Goal: Find specific fact: Find specific fact

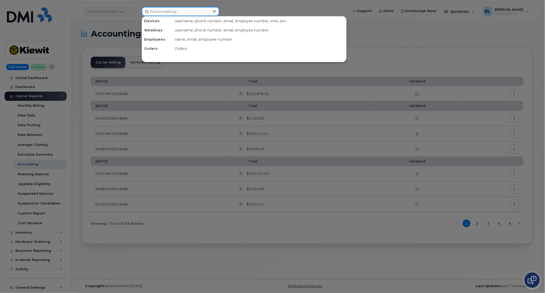
click at [198, 12] on input at bounding box center [181, 11] width 78 height 9
paste input "913-425-0450"
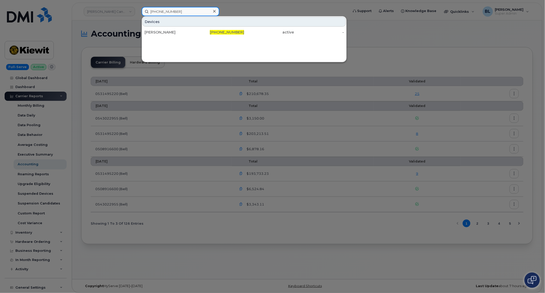
type input "913-425-0450"
drag, startPoint x: 198, startPoint y: 27, endPoint x: 201, endPoint y: 45, distance: 18.2
click at [201, 45] on div "Devices CONSTANCE EASTMAN 913-425-0450 active -" at bounding box center [244, 39] width 205 height 46
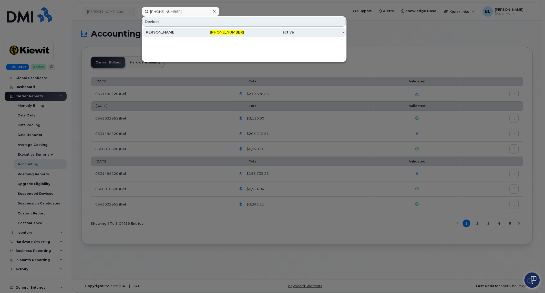
click at [219, 31] on span "913-425-0450" at bounding box center [227, 32] width 34 height 5
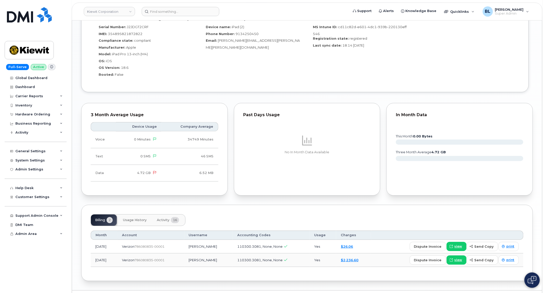
scroll to position [421, 0]
click at [456, 255] on link "view" at bounding box center [457, 259] width 20 height 9
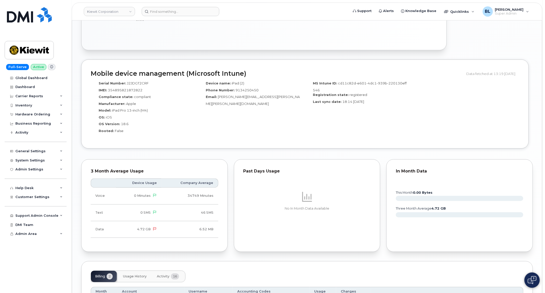
scroll to position [429, 0]
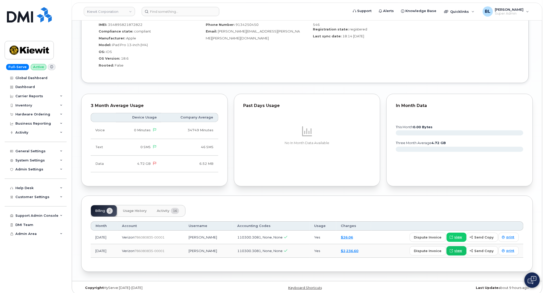
click at [460, 249] on span "view" at bounding box center [459, 251] width 8 height 5
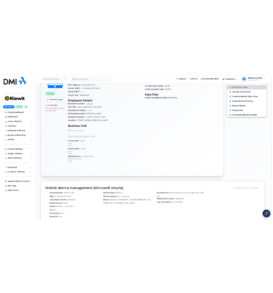
scroll to position [0, 0]
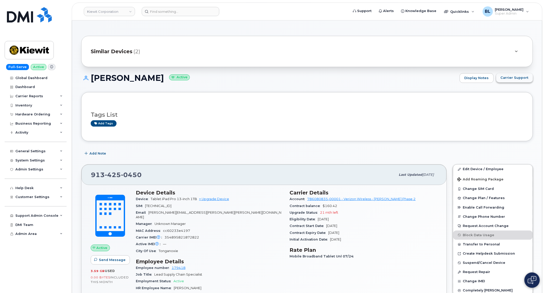
click at [521, 75] on button "Carrier Support" at bounding box center [514, 77] width 37 height 9
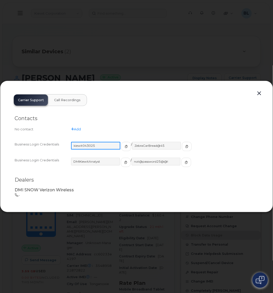
drag, startPoint x: 103, startPoint y: 146, endPoint x: 50, endPoint y: 141, distance: 52.8
click at [50, 141] on div "Business Login Credentials kiewit043025 / ZebraCarBread@45" at bounding box center [137, 149] width 244 height 16
drag, startPoint x: 165, startPoint y: 147, endPoint x: 120, endPoint y: 148, distance: 44.6
click at [120, 148] on div "kiewit043025 / ZebraCarBread@45" at bounding box center [164, 149] width 187 height 14
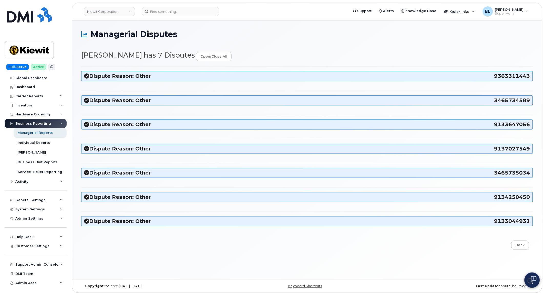
click at [157, 221] on h3 "Dispute Reason: Other 9133044931" at bounding box center [307, 221] width 446 height 7
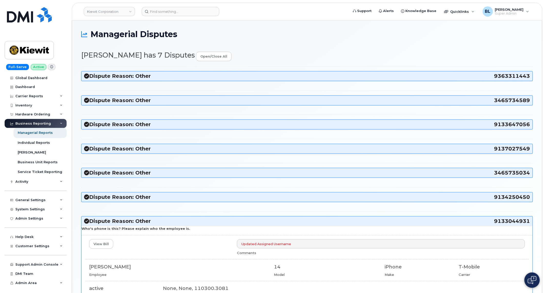
click at [166, 200] on h3 "Dispute Reason: Other 9134250450" at bounding box center [307, 197] width 446 height 7
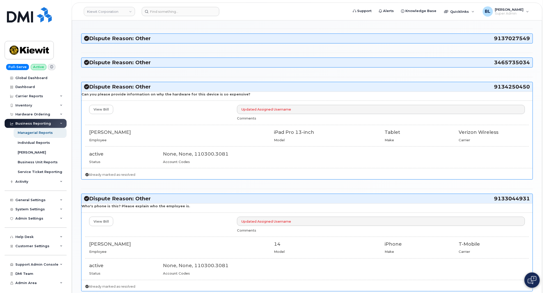
scroll to position [112, 0]
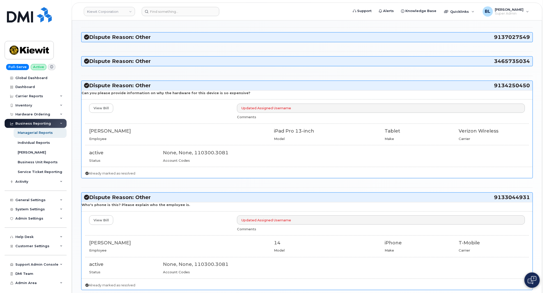
click at [193, 198] on h3 "Dispute Reason: Other 9133044931" at bounding box center [307, 197] width 446 height 7
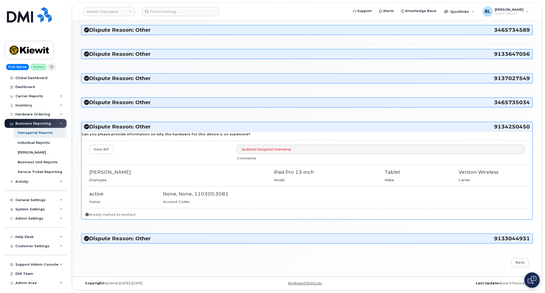
scroll to position [71, 0]
click at [262, 102] on h3 "Dispute Reason: Other 3465735034" at bounding box center [307, 102] width 446 height 7
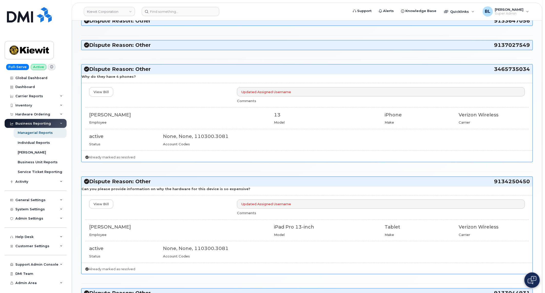
scroll to position [112, 0]
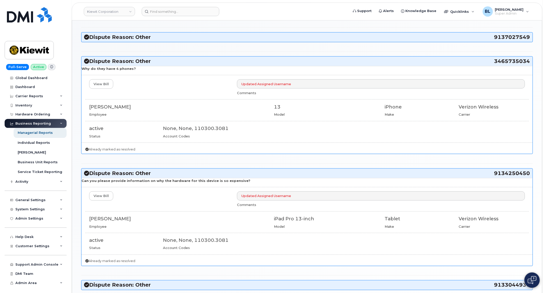
click at [218, 63] on h3 "Dispute Reason: Other 3465735034" at bounding box center [307, 61] width 446 height 7
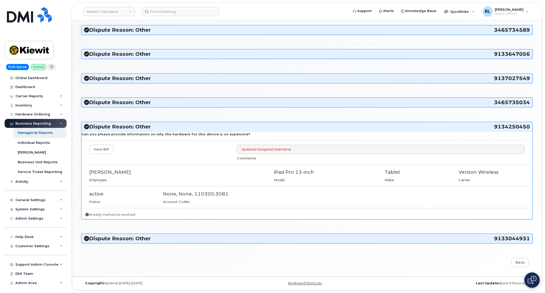
scroll to position [71, 0]
click at [224, 99] on h3 "Dispute Reason: Other 3465735034" at bounding box center [307, 102] width 446 height 7
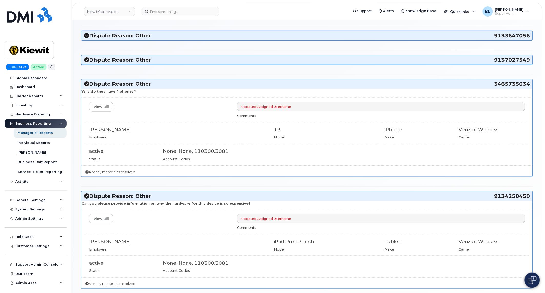
click at [209, 60] on h3 "Dispute Reason: Other 9137027549" at bounding box center [307, 60] width 446 height 7
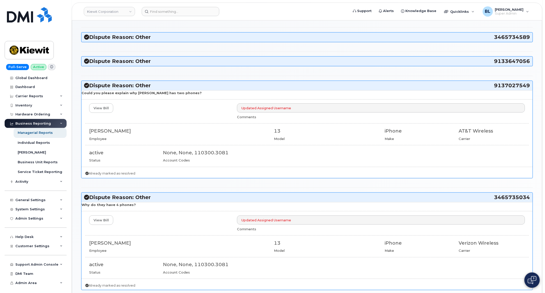
click at [209, 59] on h3 "Dispute Reason: Other 9133647056" at bounding box center [307, 61] width 446 height 7
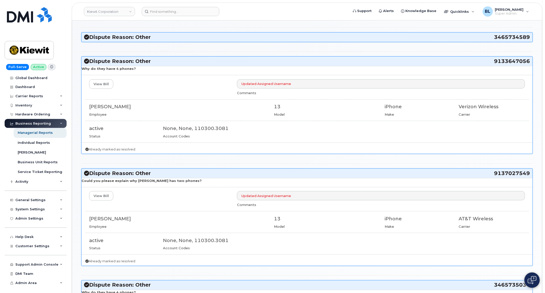
click at [202, 36] on h3 "Dispute Reason: Other 3465734589" at bounding box center [307, 37] width 446 height 7
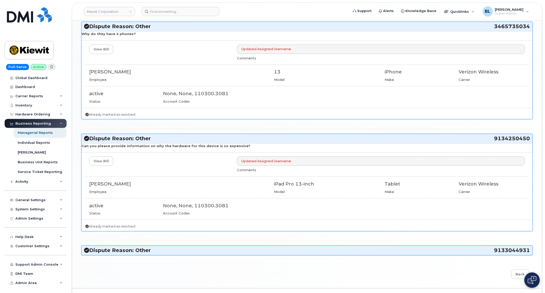
scroll to position [423, 0]
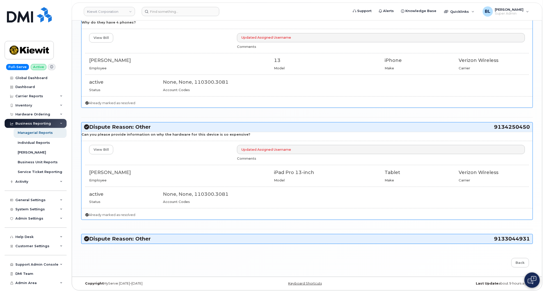
click at [221, 242] on h3 "Dispute Reason: Other 9133044931" at bounding box center [307, 239] width 446 height 7
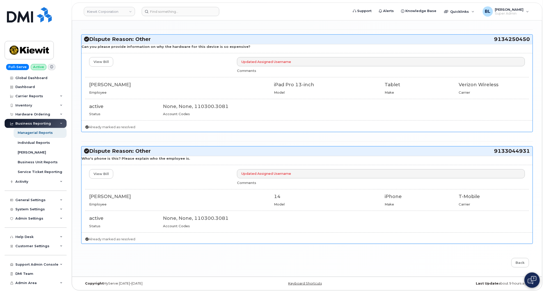
scroll to position [511, 0]
